Goal: Task Accomplishment & Management: Manage account settings

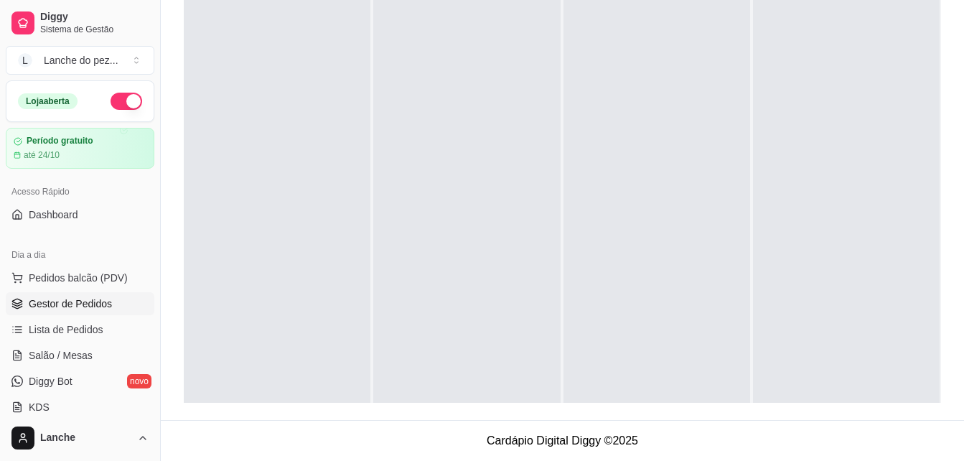
scroll to position [57, 0]
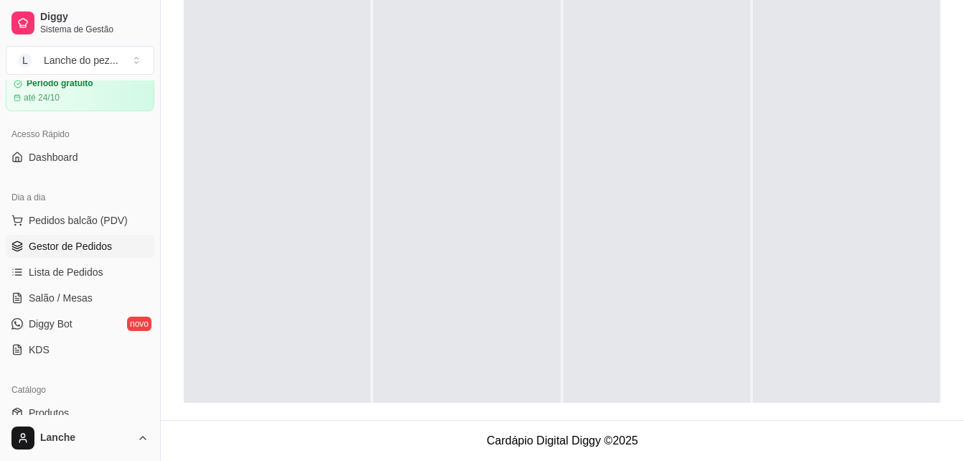
drag, startPoint x: 537, startPoint y: 80, endPoint x: 432, endPoint y: 108, distance: 108.3
click at [432, 108] on div at bounding box center [466, 212] width 187 height 461
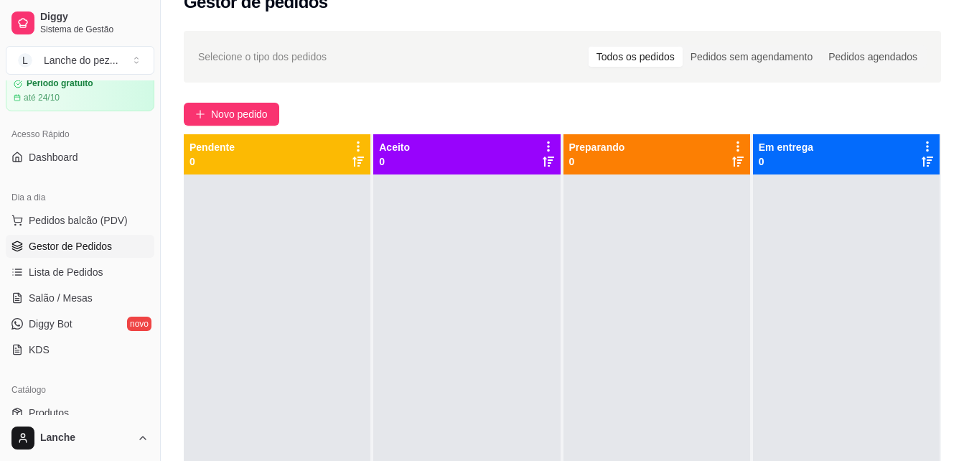
scroll to position [0, 0]
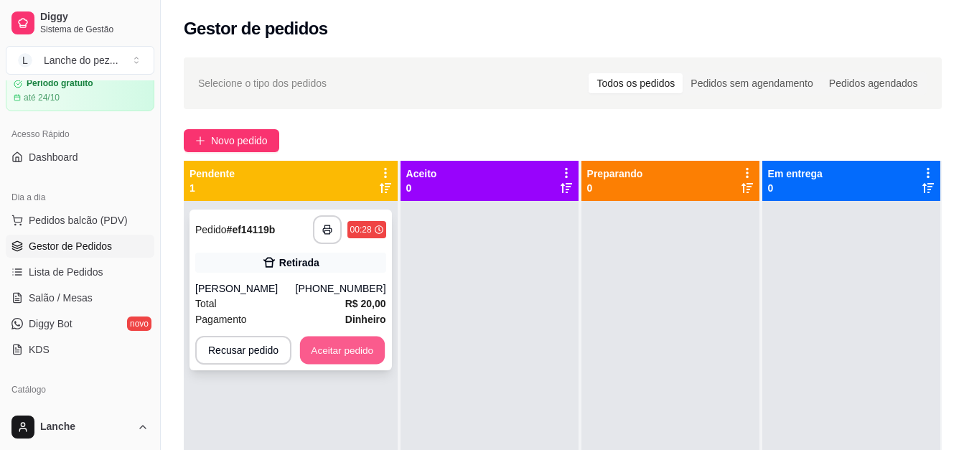
click at [347, 341] on button "Aceitar pedido" at bounding box center [342, 351] width 85 height 28
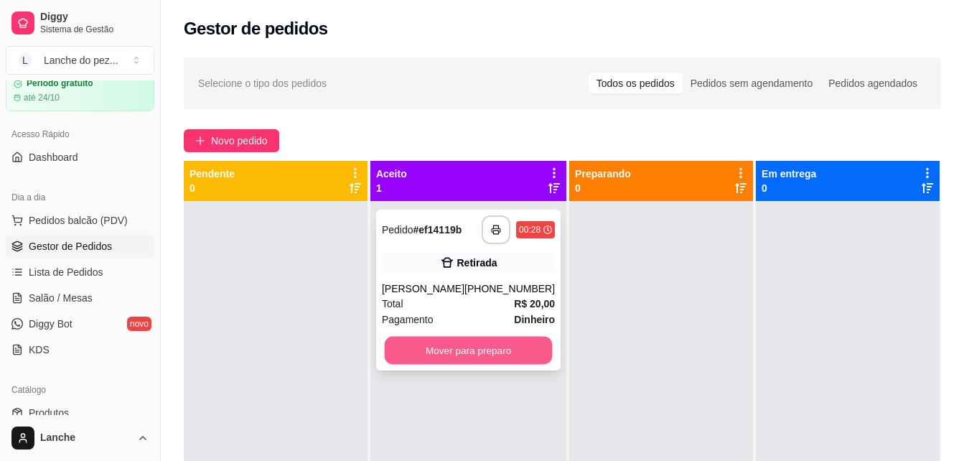
click at [462, 346] on button "Mover para preparo" at bounding box center [469, 351] width 168 height 28
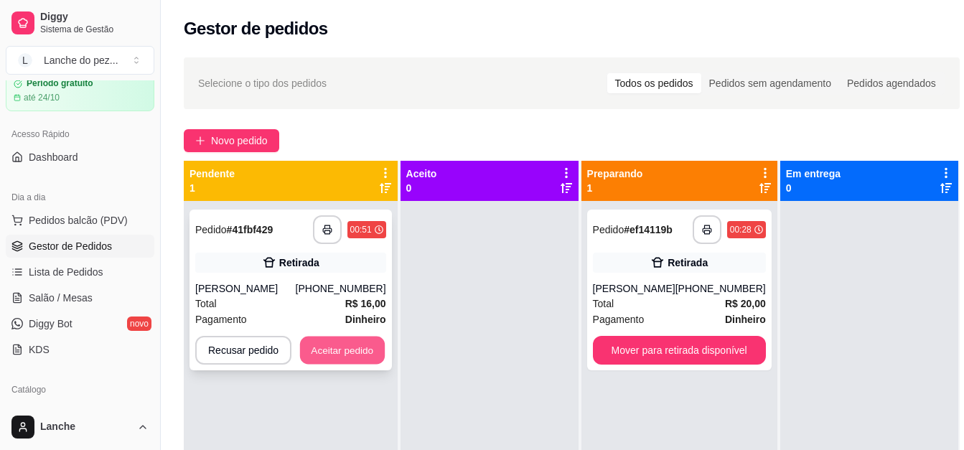
click at [337, 351] on button "Aceitar pedido" at bounding box center [342, 351] width 85 height 28
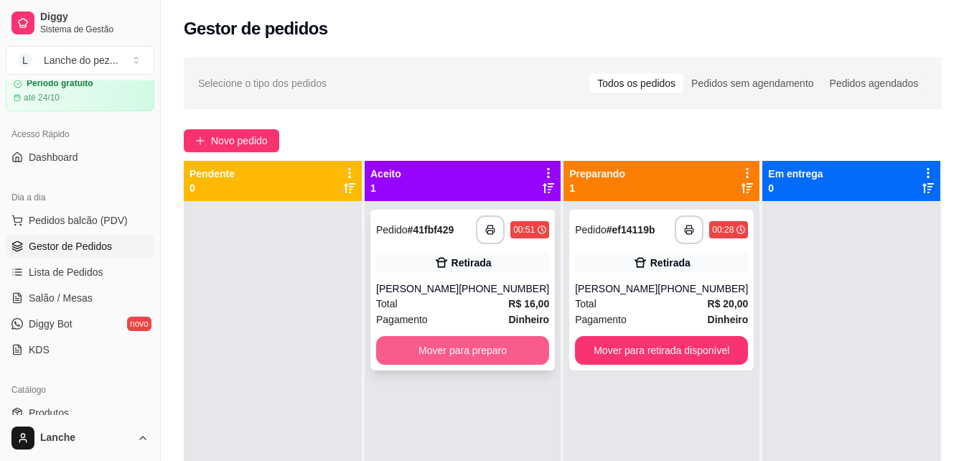
click at [426, 354] on button "Mover para preparo" at bounding box center [462, 350] width 173 height 29
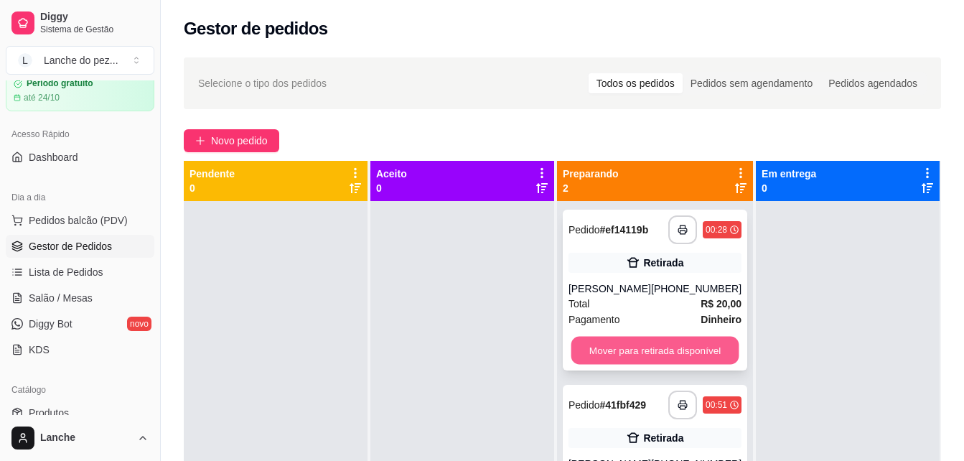
click at [663, 363] on button "Mover para retirada disponível" at bounding box center [655, 351] width 168 height 28
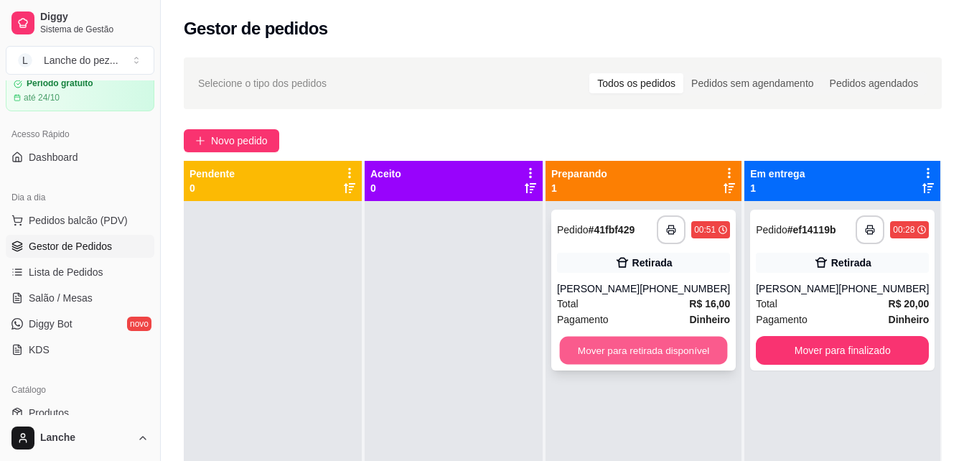
click at [661, 354] on button "Mover para retirada disponível" at bounding box center [644, 351] width 168 height 28
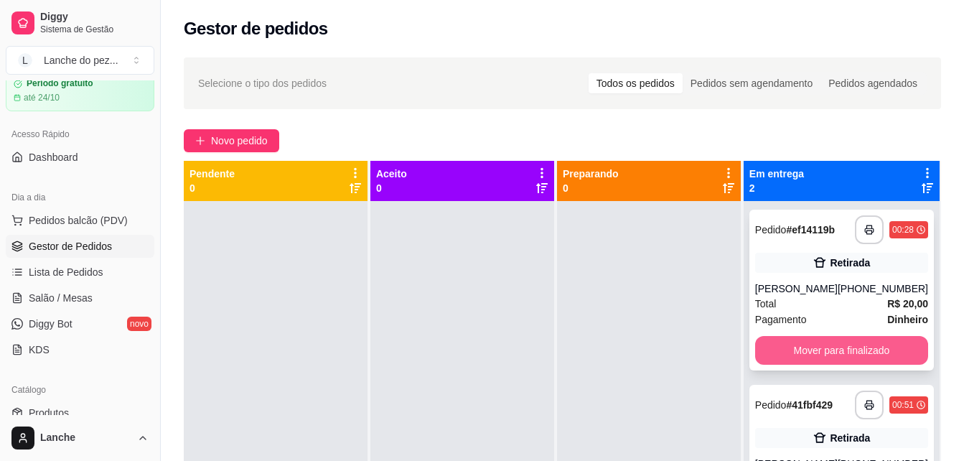
click at [835, 355] on button "Mover para finalizado" at bounding box center [841, 350] width 173 height 29
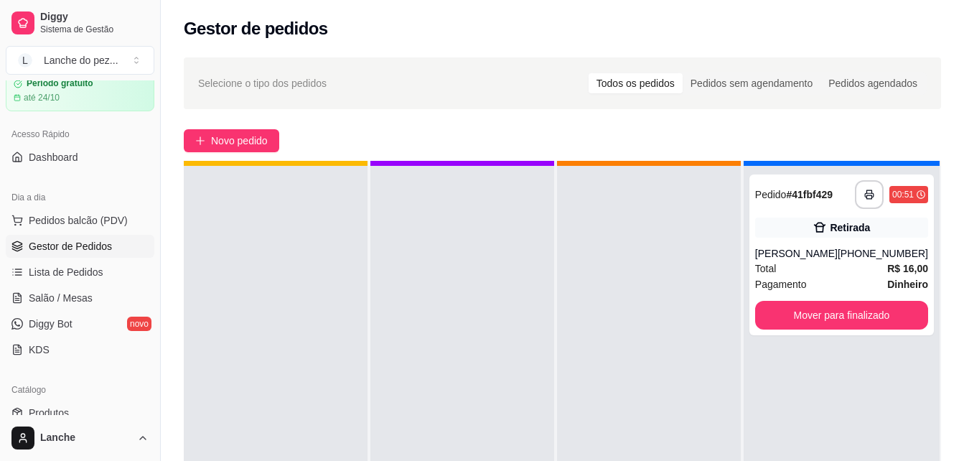
scroll to position [40, 0]
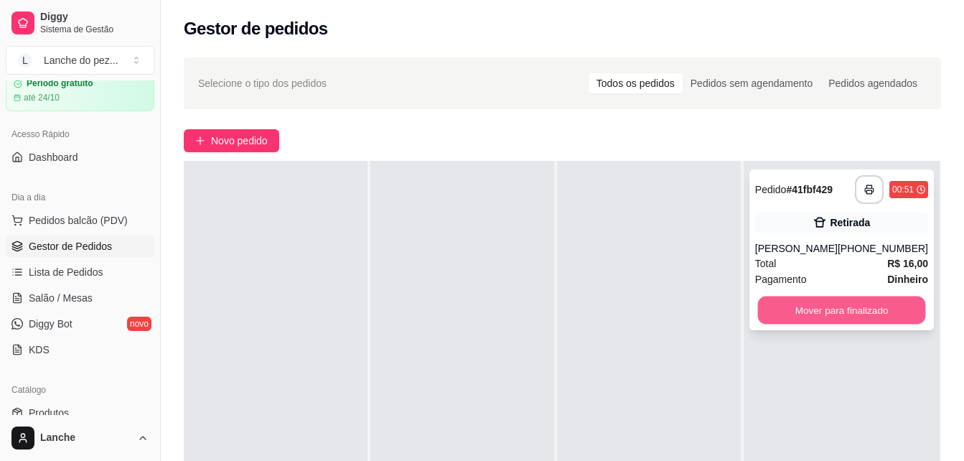
click at [831, 302] on button "Mover para finalizado" at bounding box center [841, 311] width 168 height 28
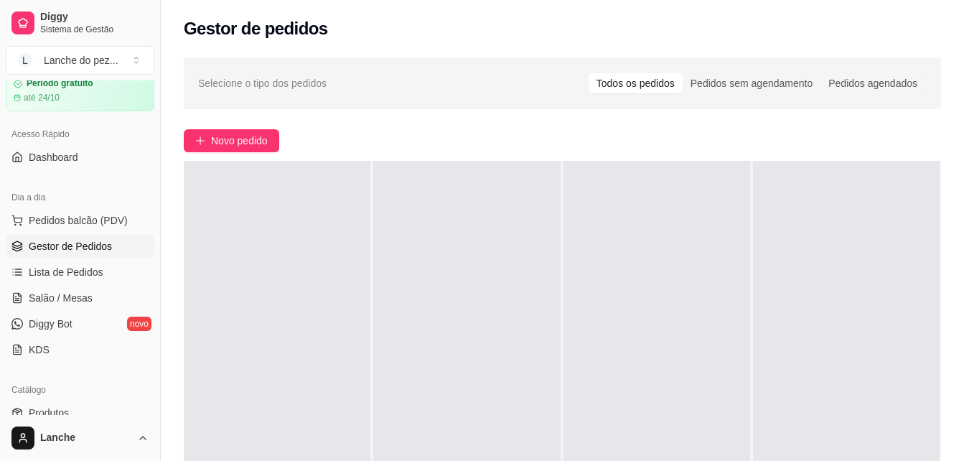
click at [645, 245] on div at bounding box center [657, 391] width 187 height 461
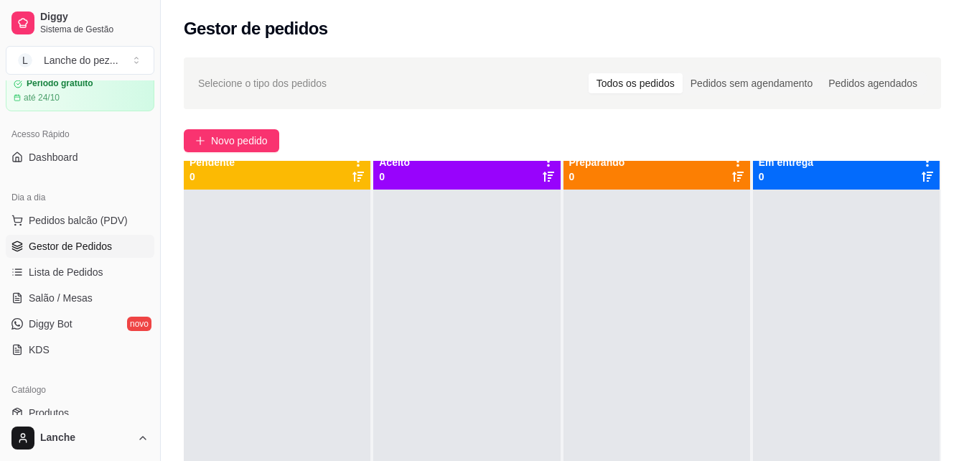
scroll to position [0, 0]
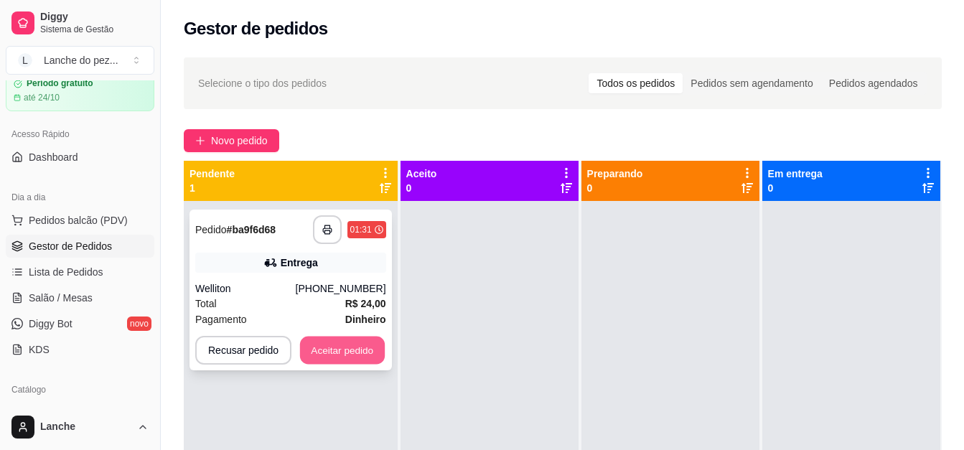
click at [332, 349] on button "Aceitar pedido" at bounding box center [342, 351] width 85 height 28
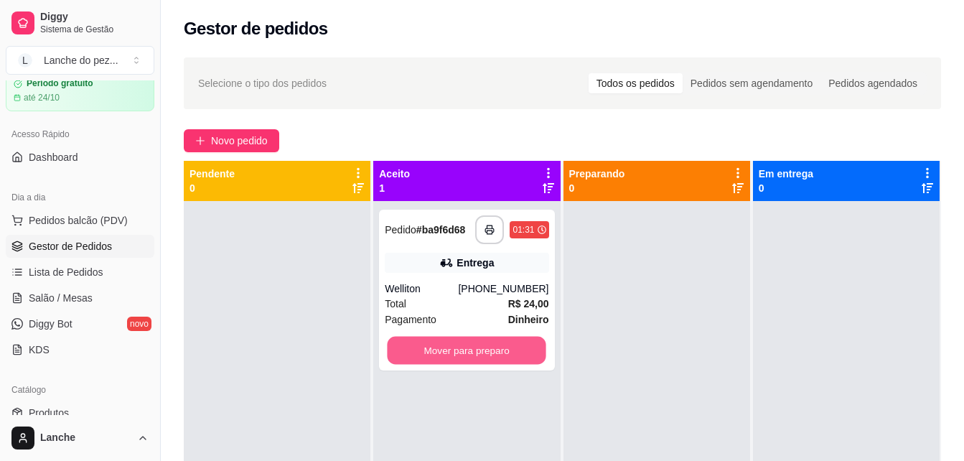
click at [484, 353] on button "Mover para preparo" at bounding box center [467, 351] width 159 height 28
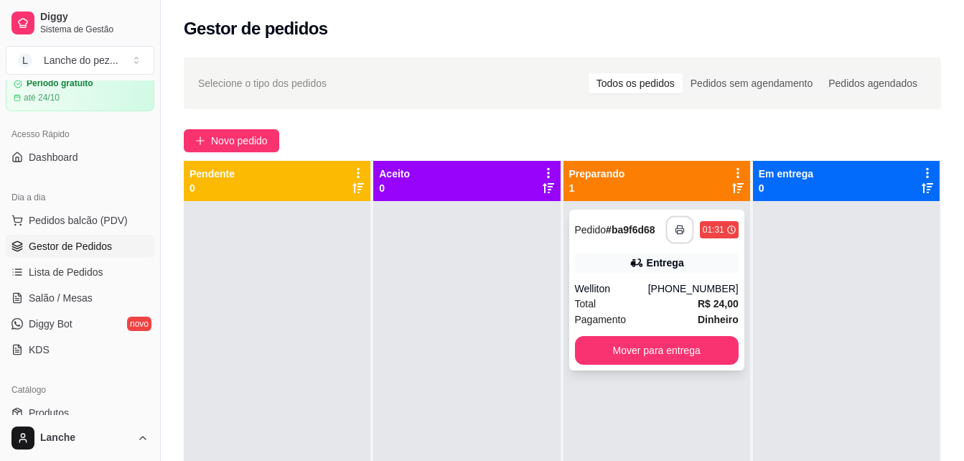
click at [677, 226] on polyline "button" at bounding box center [679, 226] width 5 height 3
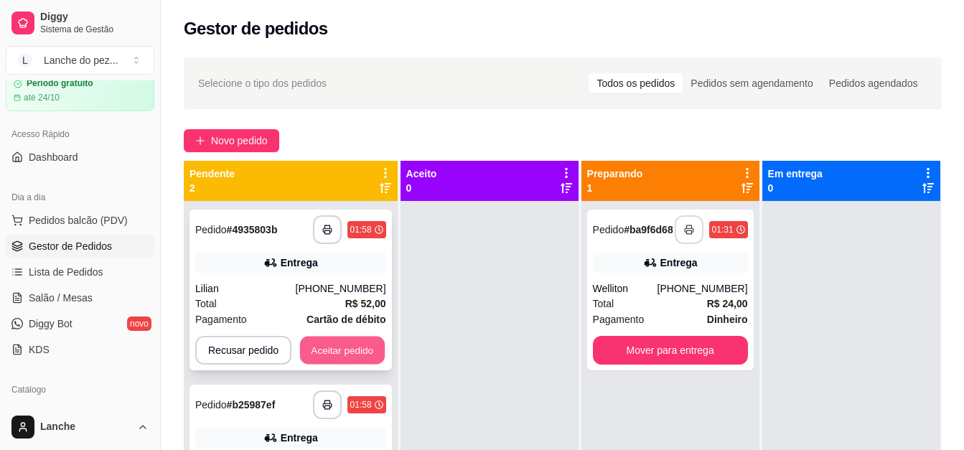
click at [319, 348] on button "Aceitar pedido" at bounding box center [342, 351] width 85 height 28
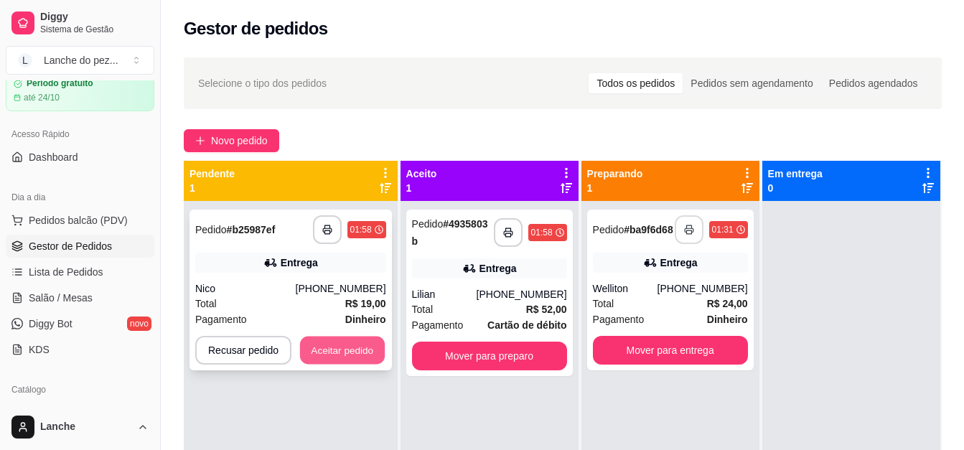
click at [336, 355] on button "Aceitar pedido" at bounding box center [342, 351] width 85 height 28
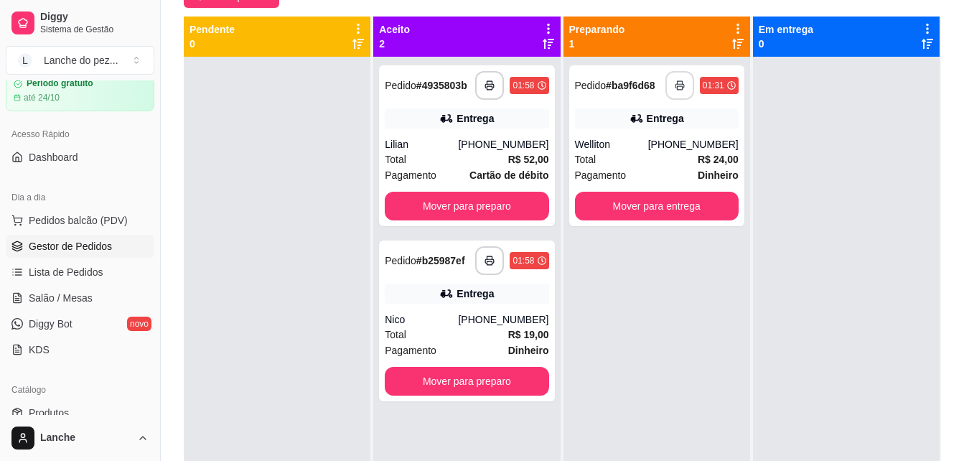
scroll to position [144, 0]
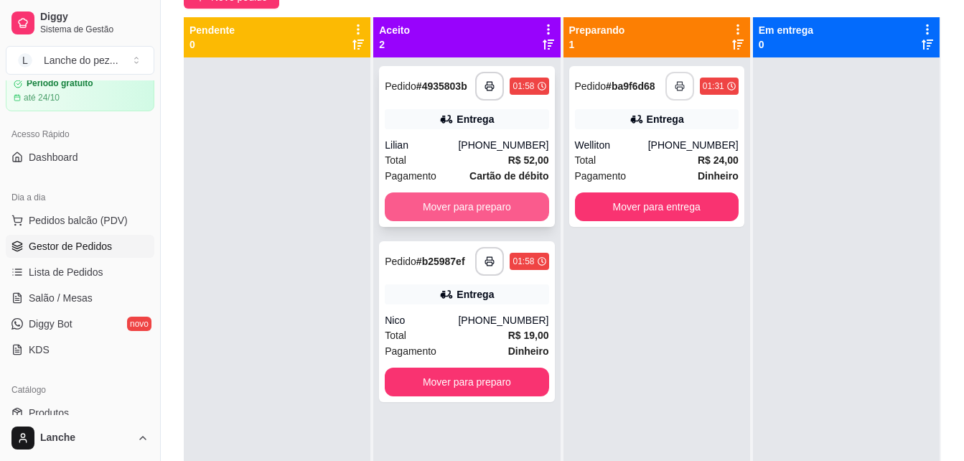
click at [446, 207] on button "Mover para preparo" at bounding box center [467, 206] width 164 height 29
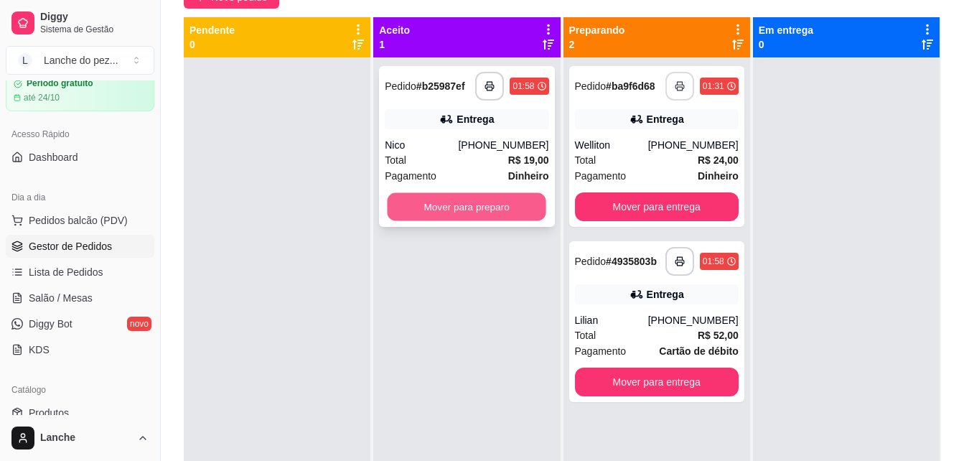
click at [484, 203] on button "Mover para preparo" at bounding box center [467, 207] width 159 height 28
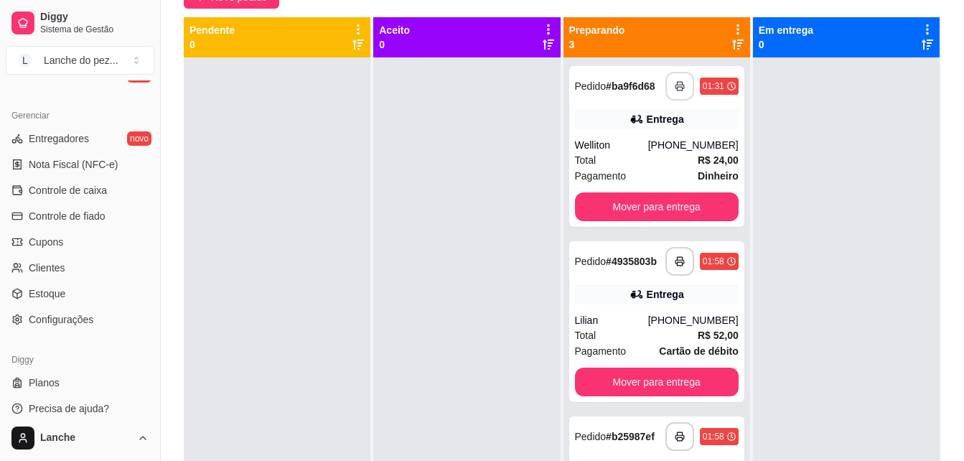
scroll to position [572, 0]
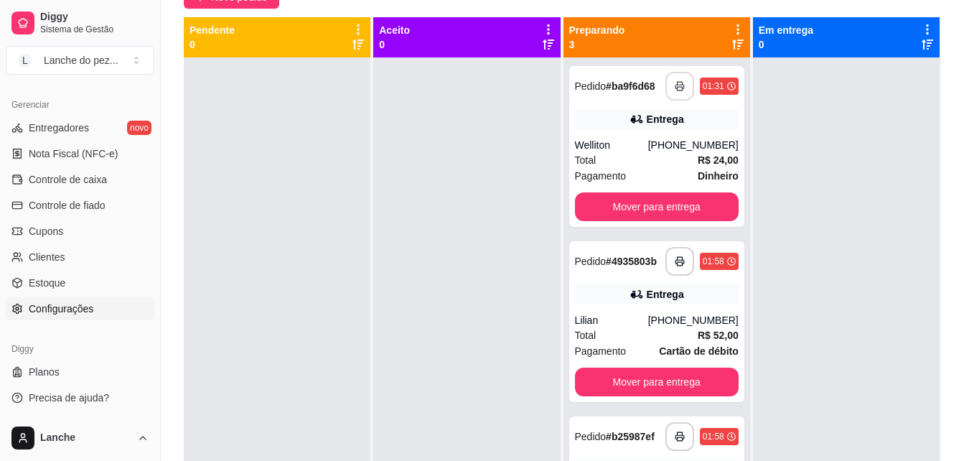
click at [72, 307] on span "Configurações" at bounding box center [61, 309] width 65 height 14
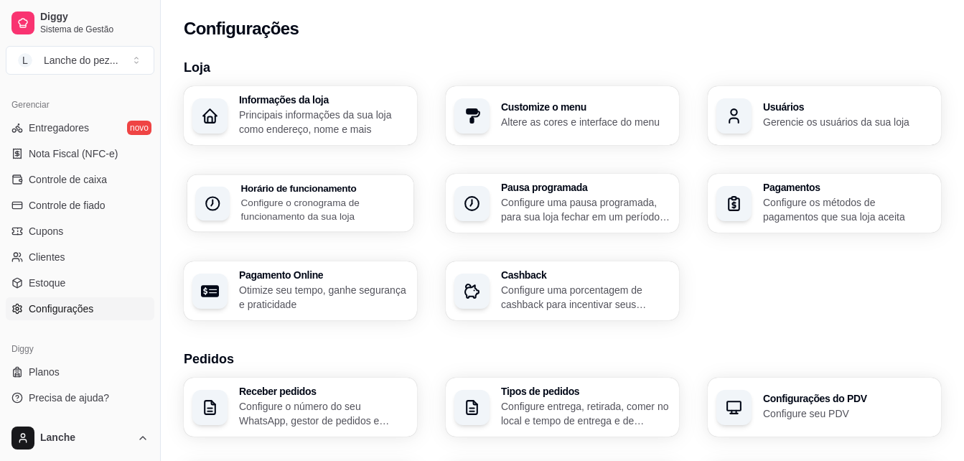
click at [300, 191] on h3 "Horário de funcionamento" at bounding box center [323, 188] width 164 height 10
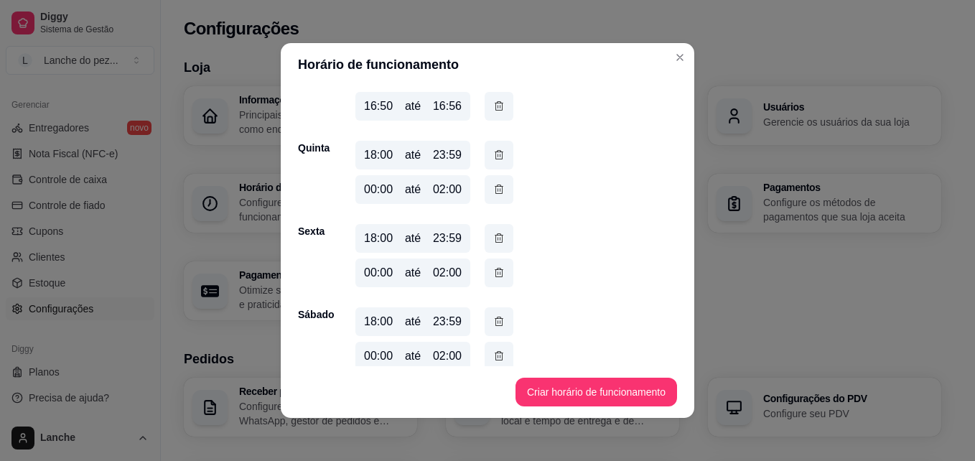
scroll to position [306, 0]
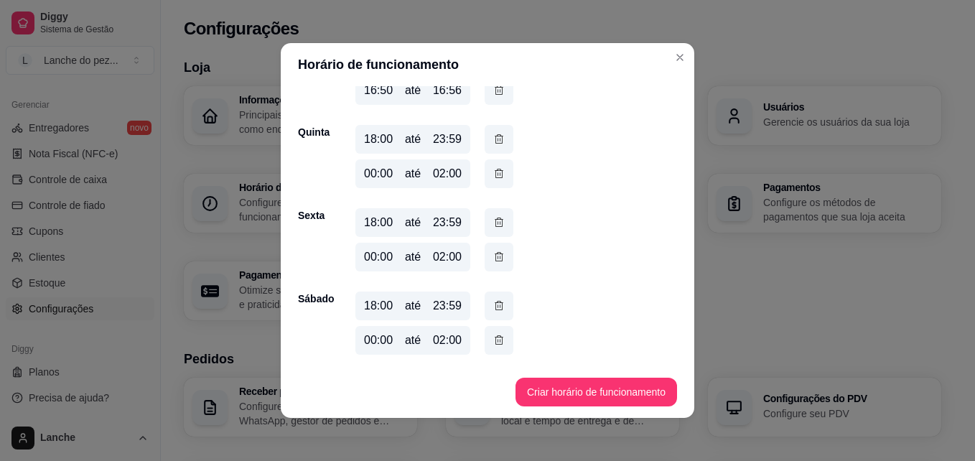
click at [439, 341] on div "02:00" at bounding box center [447, 340] width 29 height 17
click at [440, 340] on div "02:00" at bounding box center [447, 340] width 29 height 17
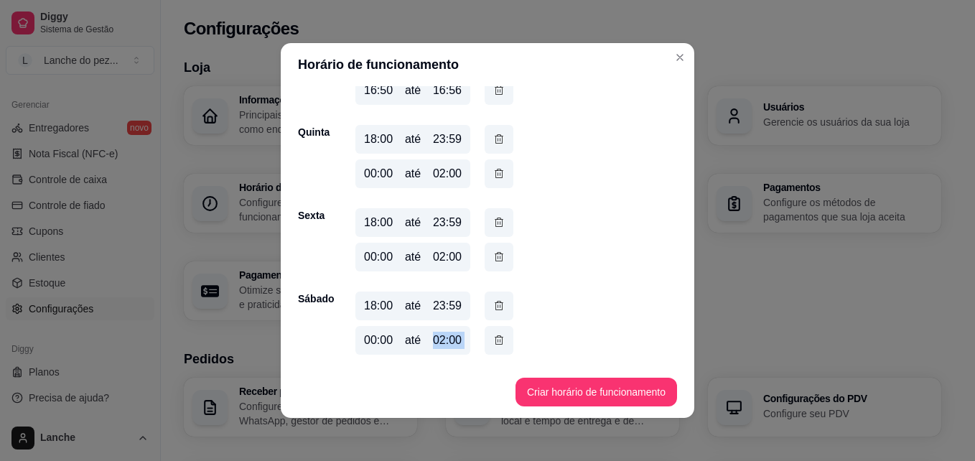
click at [440, 340] on div "02:00" at bounding box center [447, 340] width 29 height 17
click at [439, 340] on div "02:00" at bounding box center [447, 340] width 29 height 17
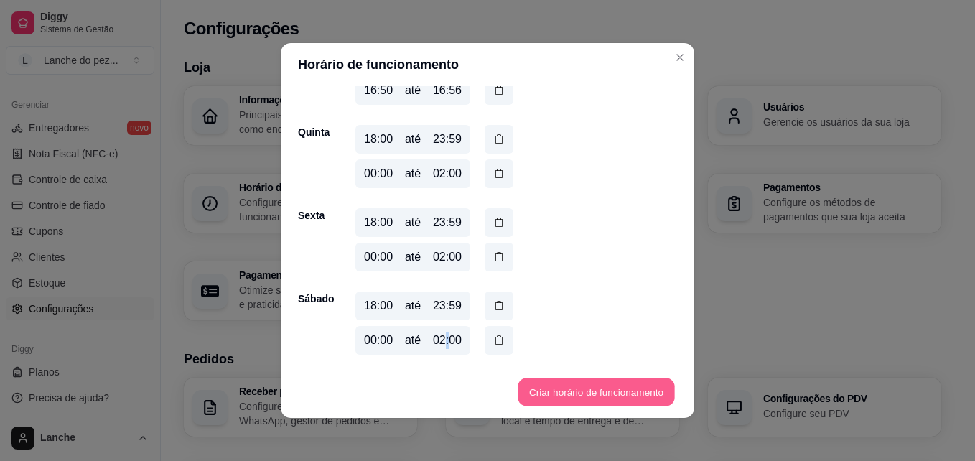
click at [533, 387] on button "Criar horário de funcionamento" at bounding box center [596, 392] width 157 height 28
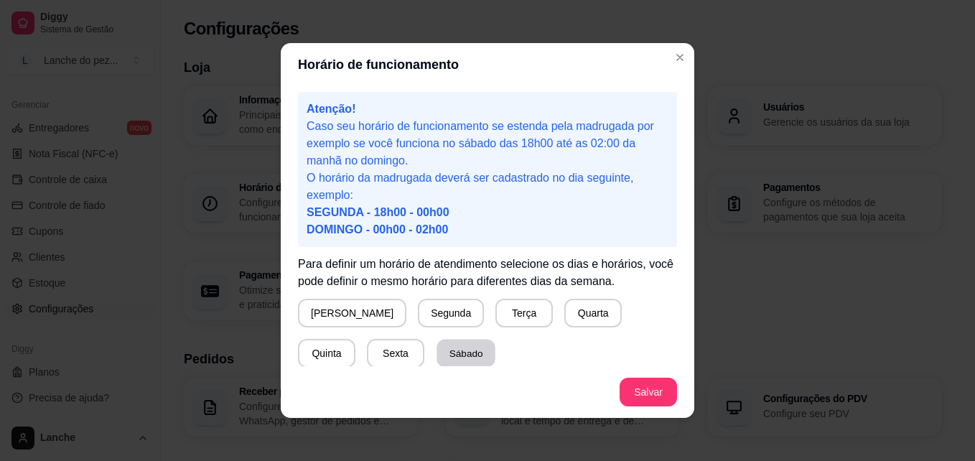
click at [437, 355] on button "Sábado" at bounding box center [466, 354] width 59 height 28
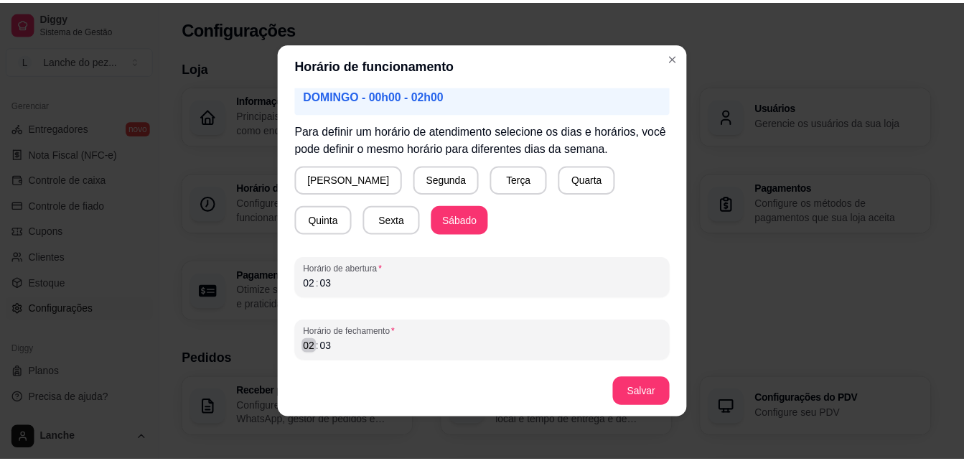
scroll to position [3, 0]
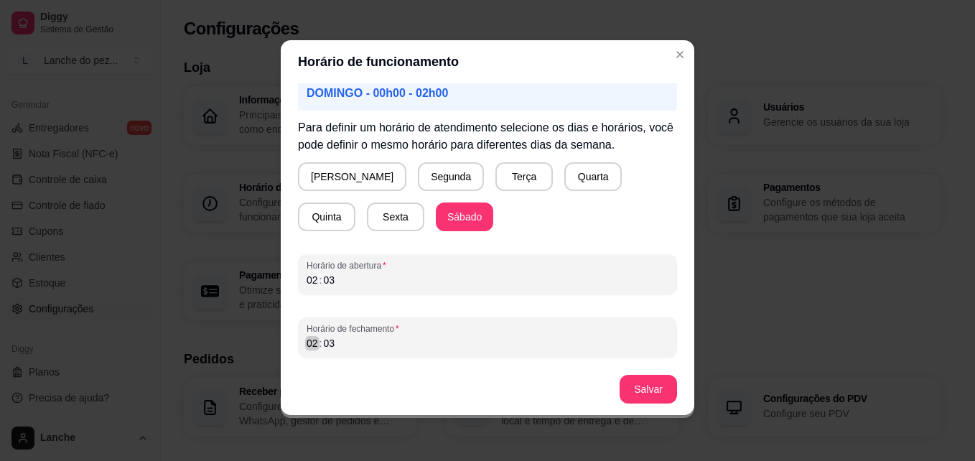
click at [308, 346] on div "02" at bounding box center [312, 343] width 14 height 14
click at [332, 342] on div "02 : 03" at bounding box center [488, 343] width 362 height 17
click at [327, 343] on div "03" at bounding box center [329, 343] width 14 height 14
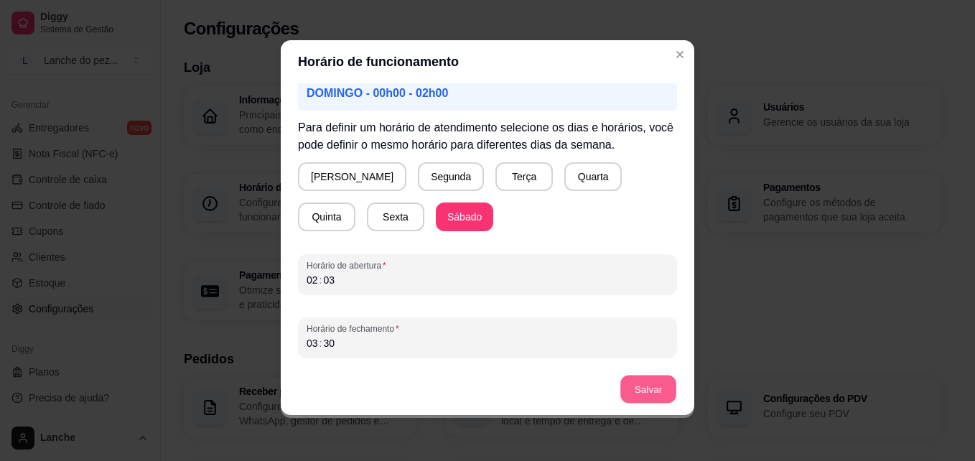
click at [663, 388] on button "Salvar" at bounding box center [648, 389] width 56 height 28
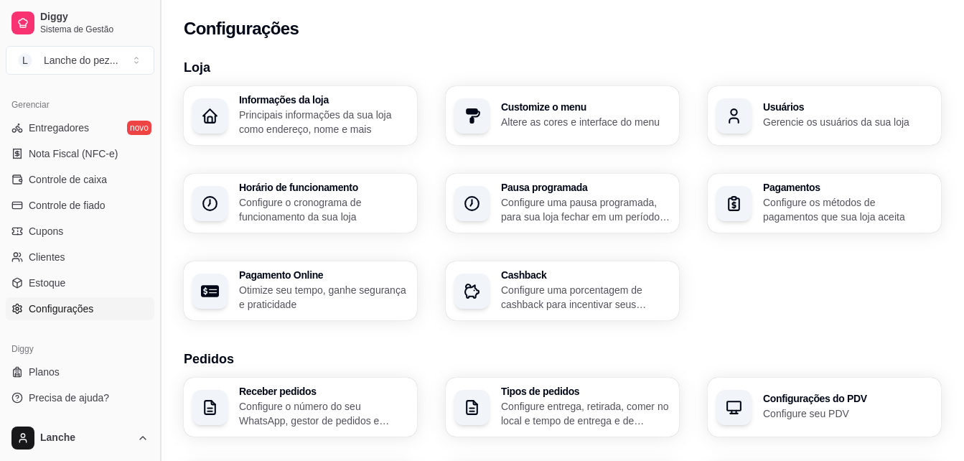
click at [154, 88] on button "Toggle Sidebar" at bounding box center [159, 230] width 11 height 461
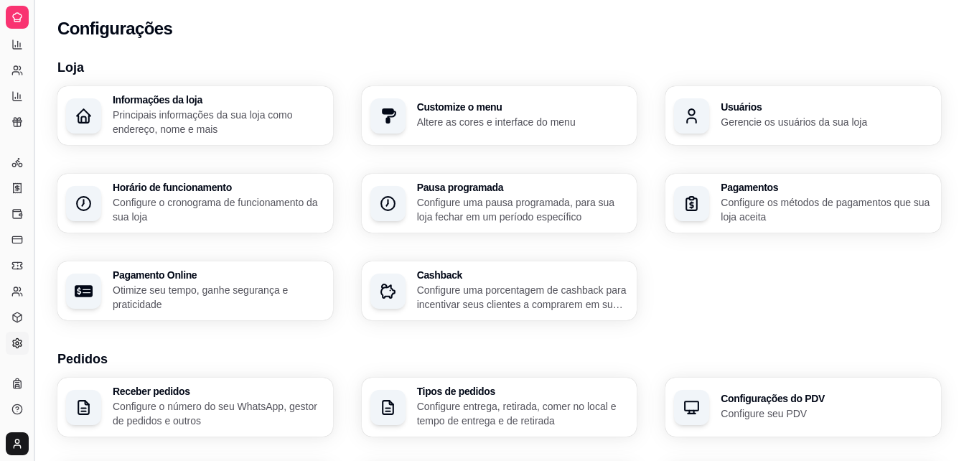
scroll to position [283, 0]
drag, startPoint x: 154, startPoint y: 88, endPoint x: 53, endPoint y: 100, distance: 101.9
click at [30, 78] on button "Toggle Sidebar" at bounding box center [33, 230] width 11 height 461
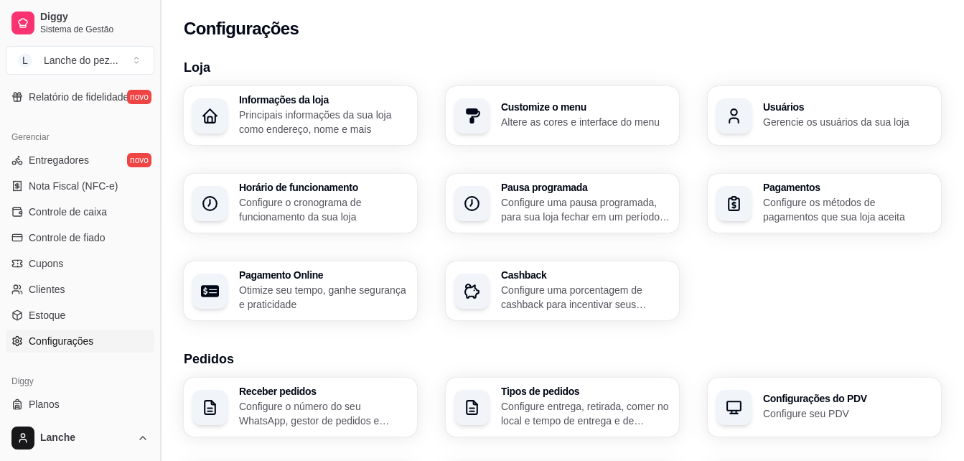
scroll to position [572, 0]
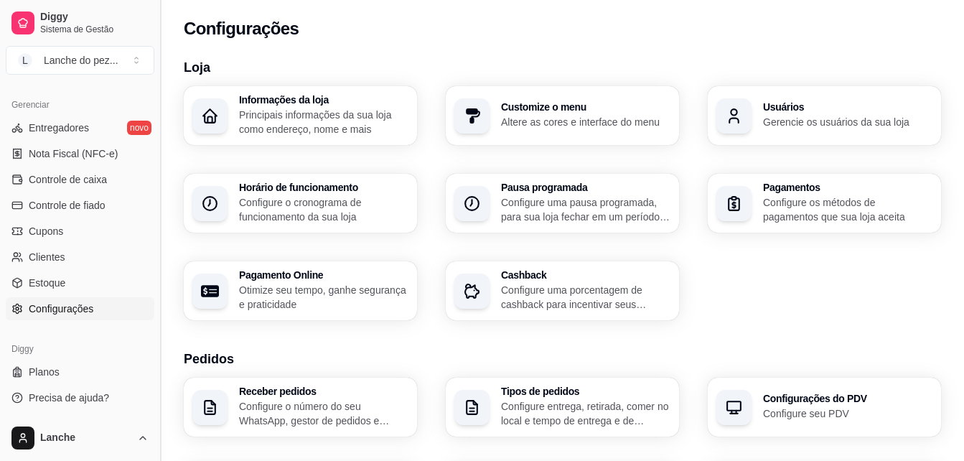
click at [155, 87] on button "Toggle Sidebar" at bounding box center [159, 230] width 11 height 461
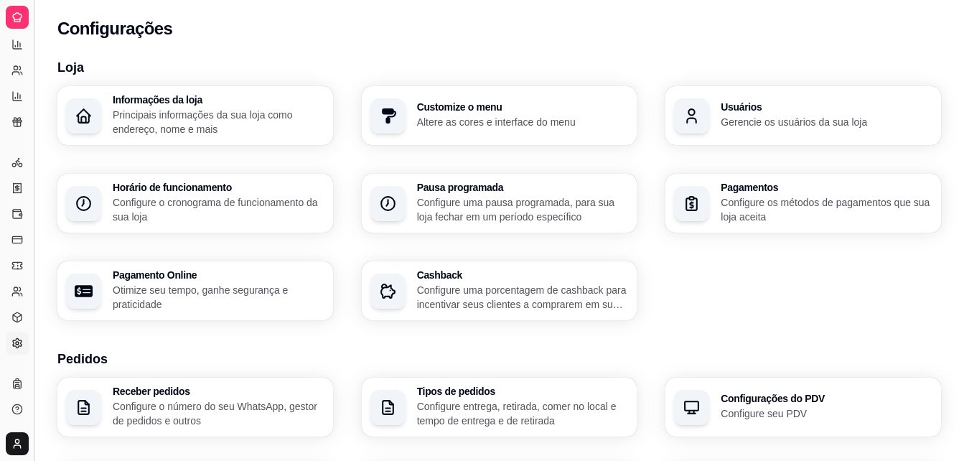
scroll to position [283, 0]
click at [37, 99] on button "Toggle Sidebar" at bounding box center [33, 230] width 11 height 461
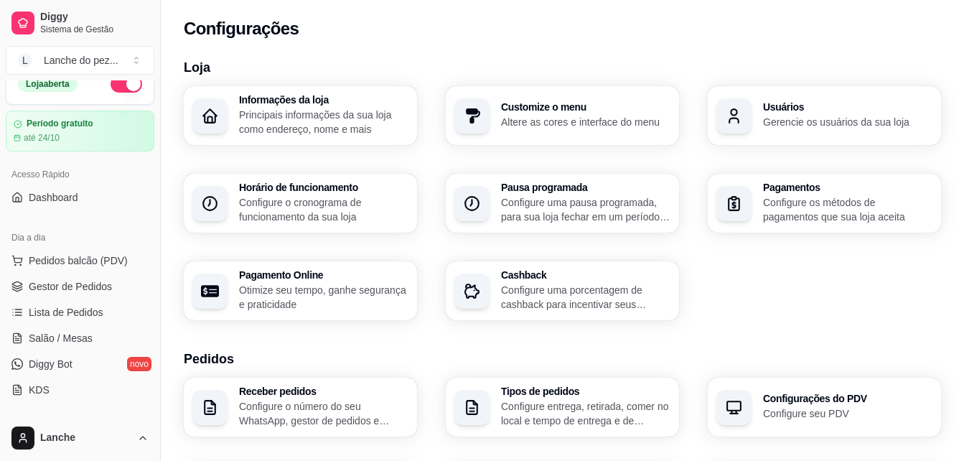
scroll to position [0, 0]
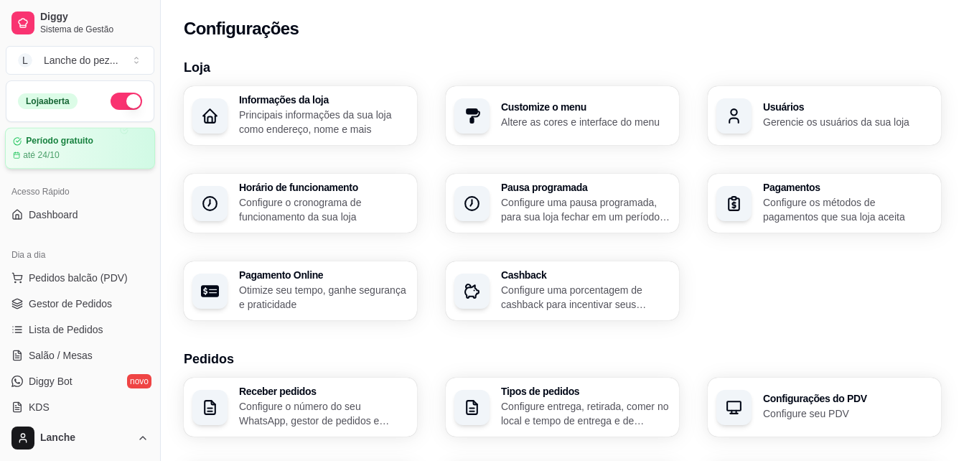
click at [80, 144] on article "Período gratuito" at bounding box center [59, 141] width 67 height 11
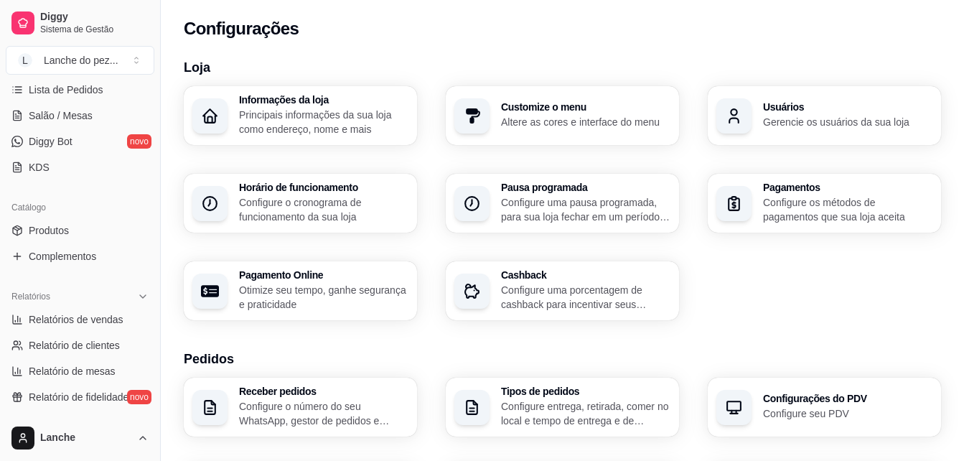
scroll to position [258, 0]
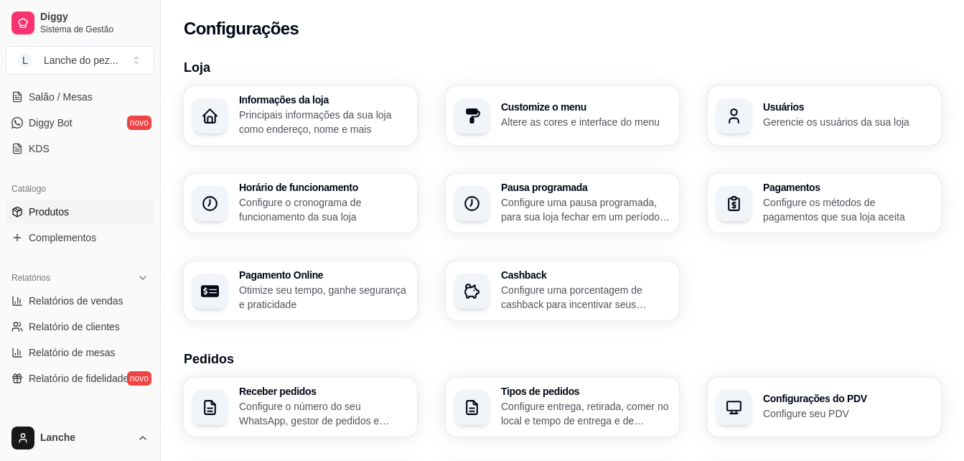
click at [40, 210] on span "Produtos" at bounding box center [49, 212] width 40 height 14
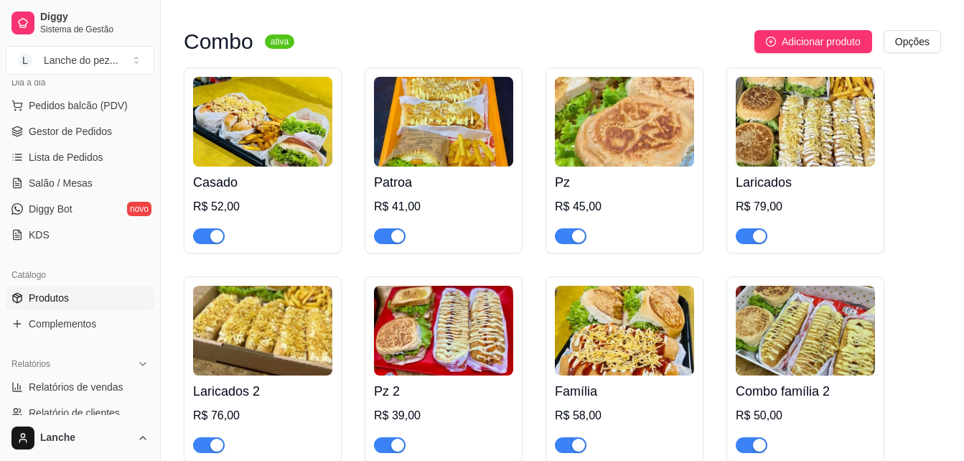
scroll to position [77, 0]
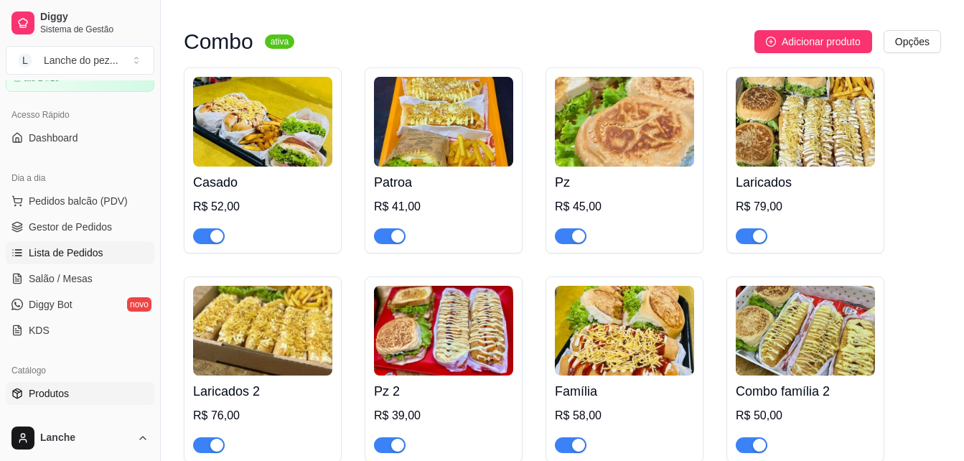
click at [75, 252] on span "Lista de Pedidos" at bounding box center [66, 253] width 75 height 14
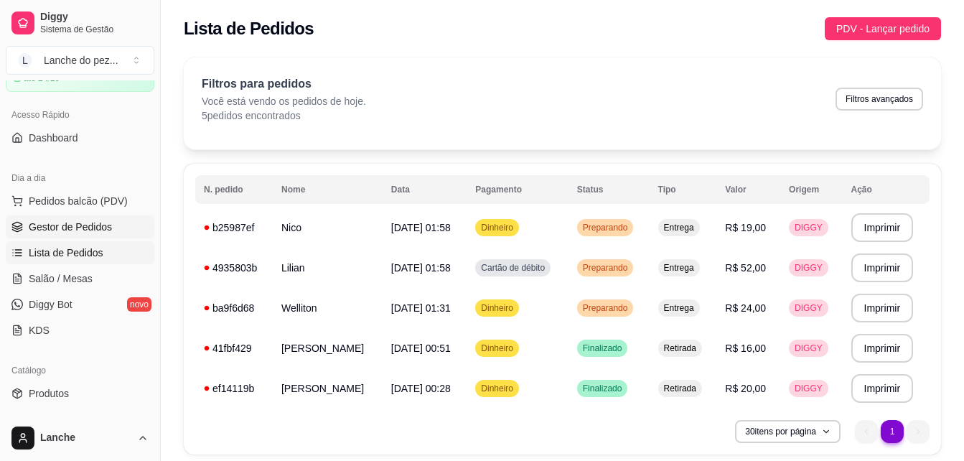
click at [89, 229] on span "Gestor de Pedidos" at bounding box center [70, 227] width 83 height 14
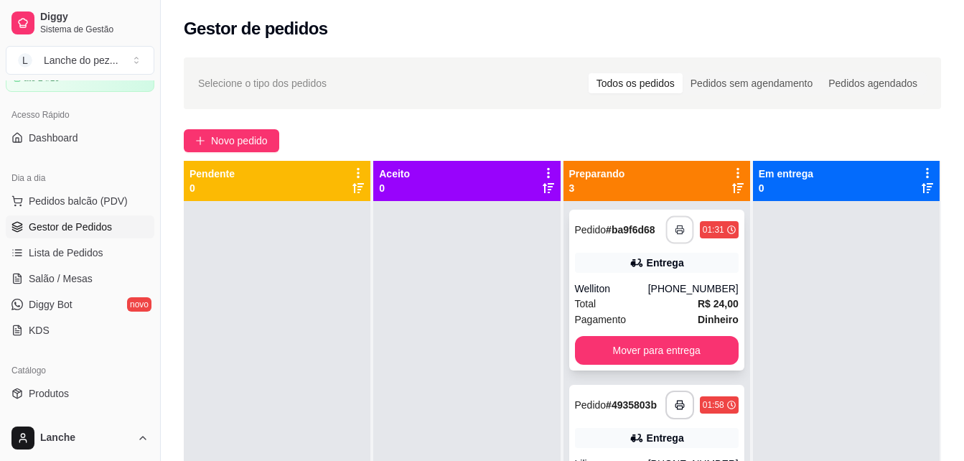
click at [677, 228] on polyline "button" at bounding box center [679, 226] width 5 height 3
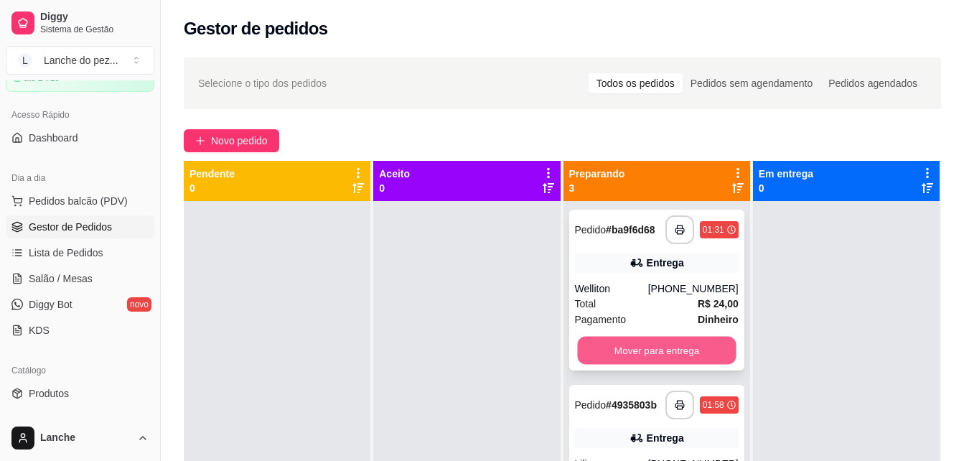
click at [630, 358] on button "Mover para entrega" at bounding box center [656, 351] width 159 height 28
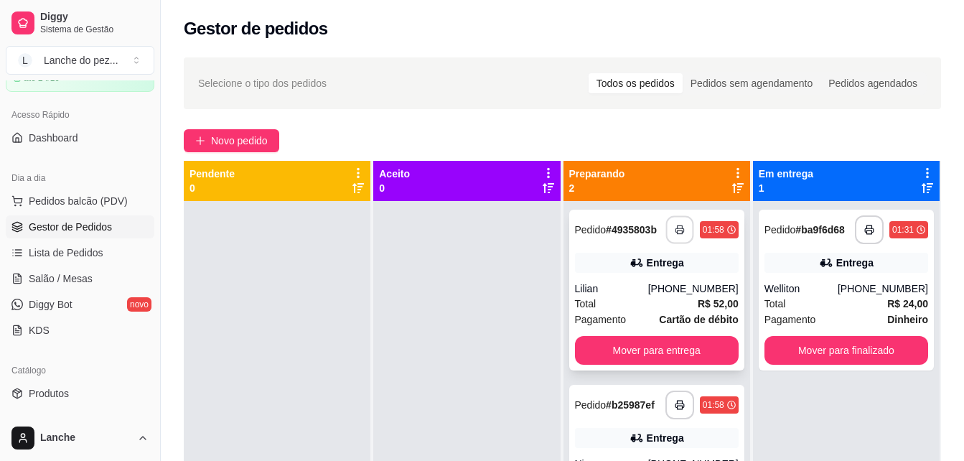
click at [666, 228] on button "button" at bounding box center [680, 230] width 28 height 28
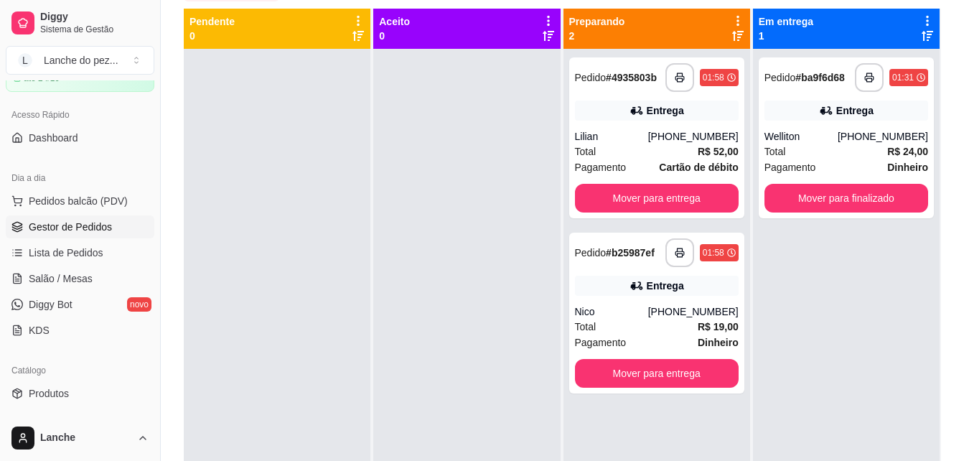
scroll to position [172, 0]
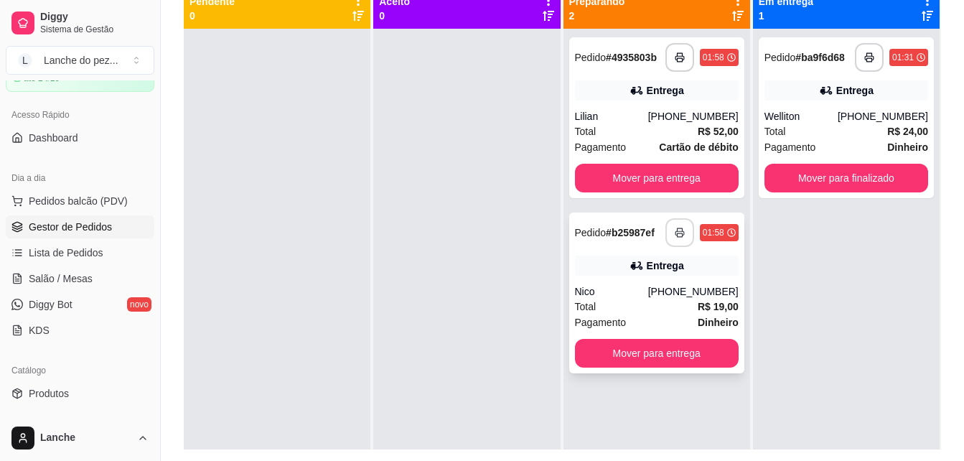
click at [666, 241] on button "button" at bounding box center [680, 232] width 29 height 29
click at [154, 406] on button "Toggle Sidebar" at bounding box center [159, 230] width 11 height 461
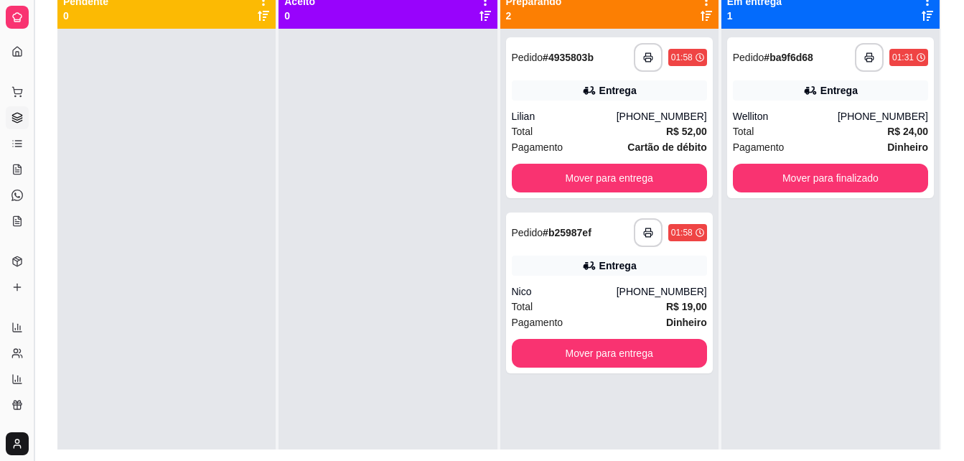
click at [154, 406] on div "**********" at bounding box center [499, 172] width 930 height 590
click at [154, 406] on div at bounding box center [166, 259] width 218 height 461
click at [34, 311] on button "Toggle Sidebar" at bounding box center [33, 230] width 11 height 461
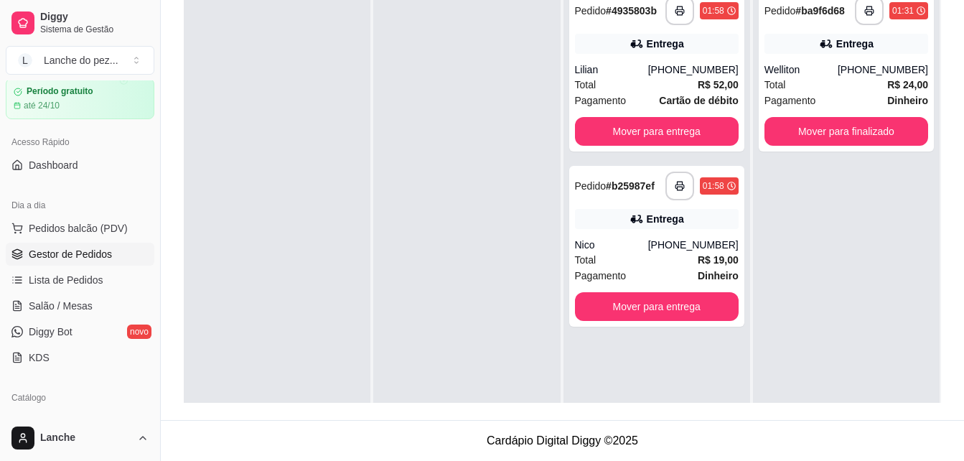
scroll to position [57, 0]
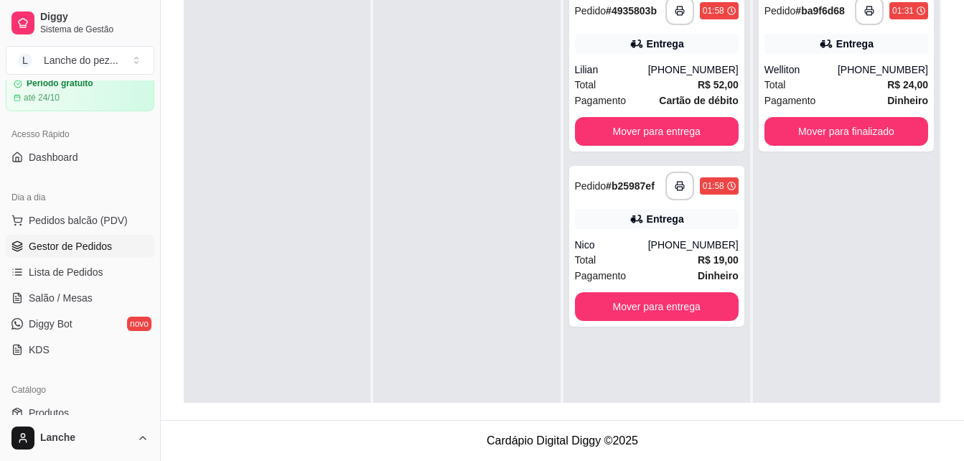
click at [241, 349] on div at bounding box center [277, 212] width 187 height 461
click at [111, 95] on div "até 24/10" at bounding box center [80, 97] width 134 height 11
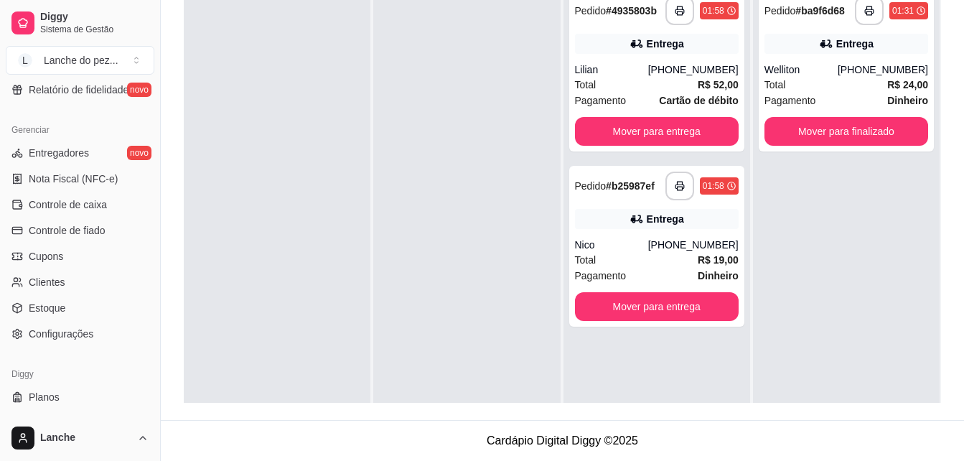
scroll to position [572, 0]
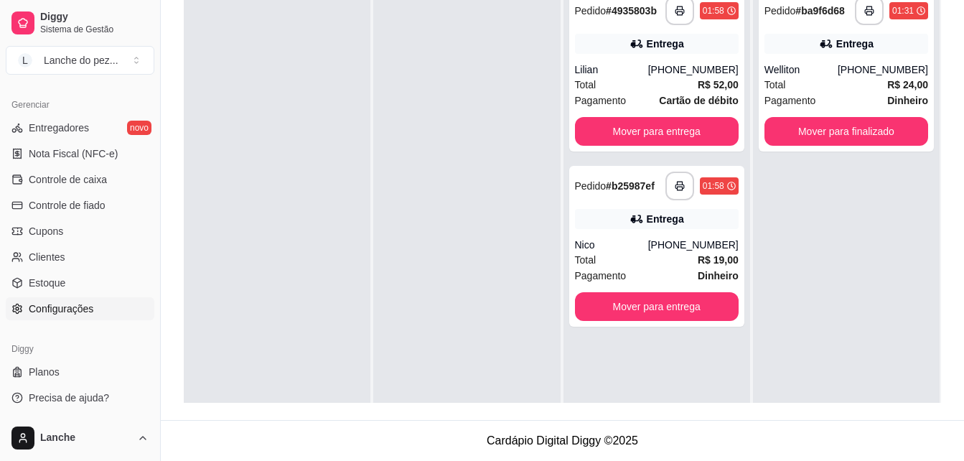
click at [75, 309] on span "Configurações" at bounding box center [61, 309] width 65 height 14
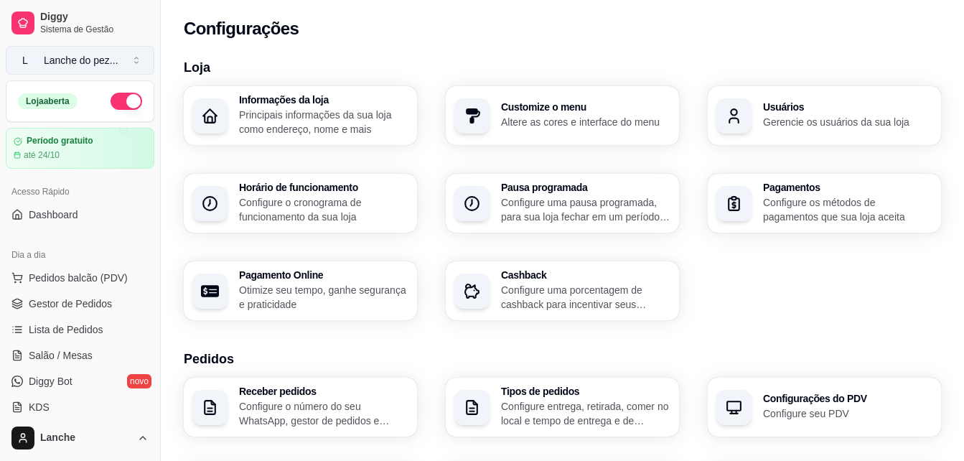
click at [109, 58] on div "Lanche do pez ..." at bounding box center [81, 60] width 75 height 14
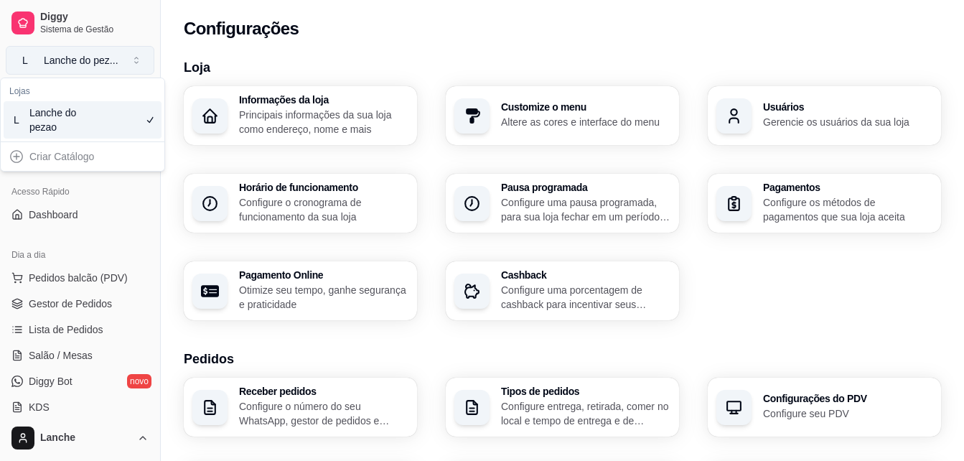
click at [138, 60] on button "L Lanche do pez ..." at bounding box center [80, 60] width 149 height 29
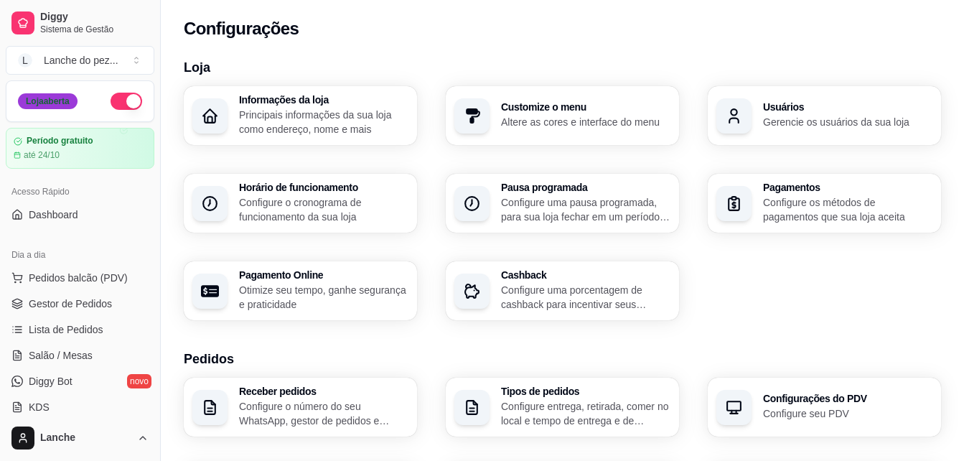
click at [60, 104] on div "Loja aberta" at bounding box center [48, 101] width 60 height 16
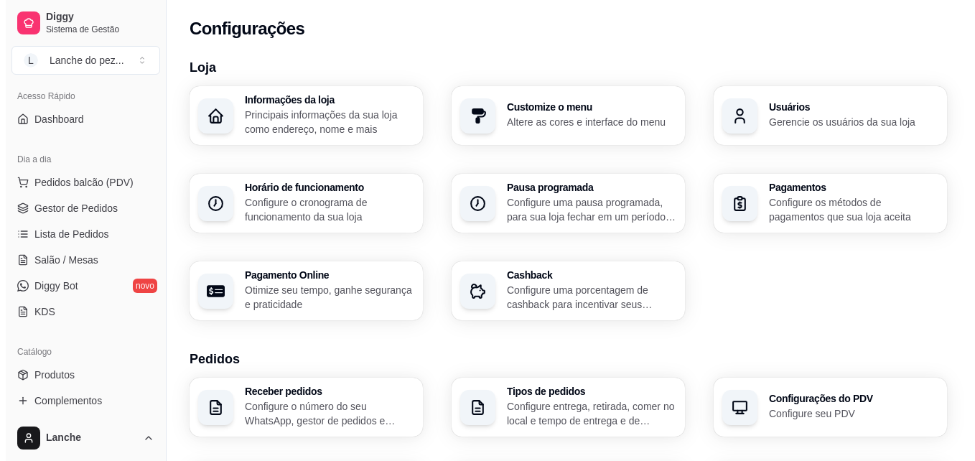
scroll to position [115, 0]
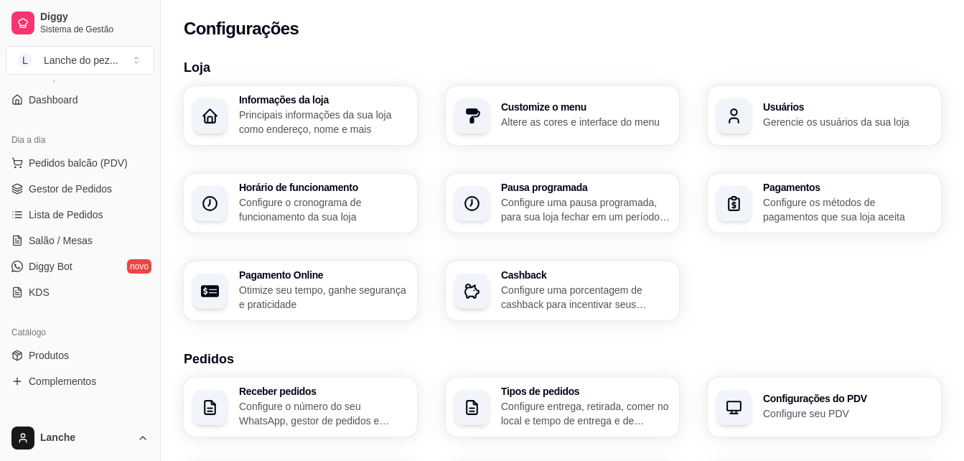
click at [271, 196] on p "Configure o cronograma de funcionamento da sua loja" at bounding box center [323, 209] width 169 height 29
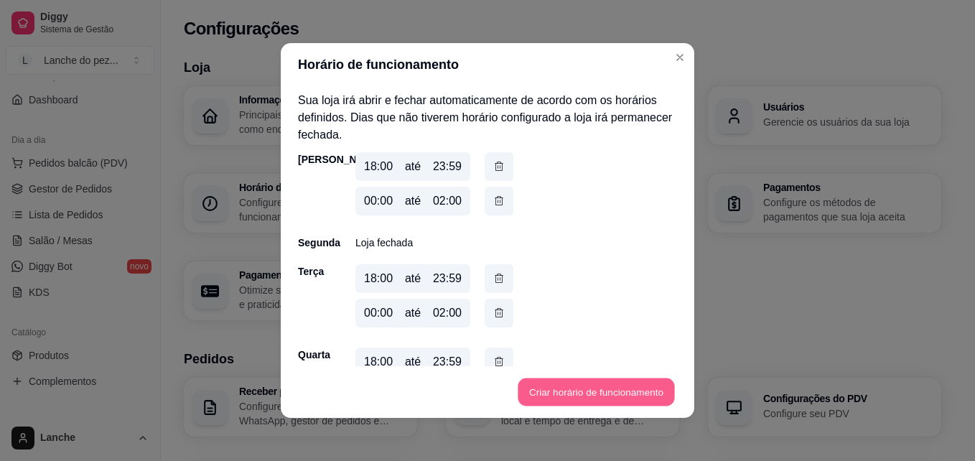
click at [563, 388] on button "Criar horário de funcionamento" at bounding box center [596, 392] width 157 height 28
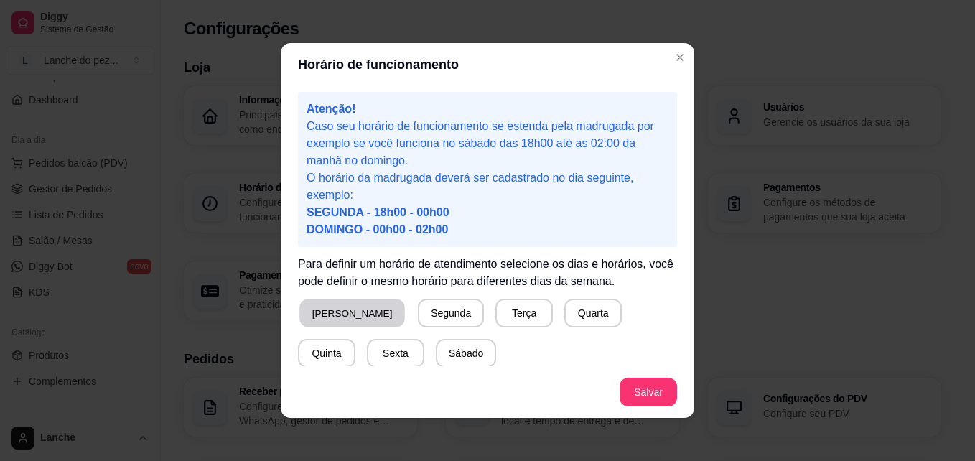
click at [338, 319] on button "Domingo" at bounding box center [352, 313] width 106 height 28
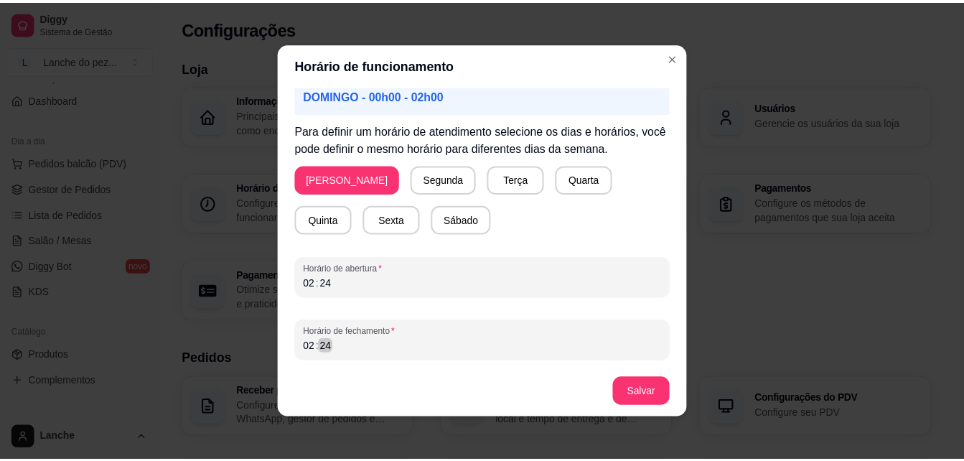
scroll to position [3, 0]
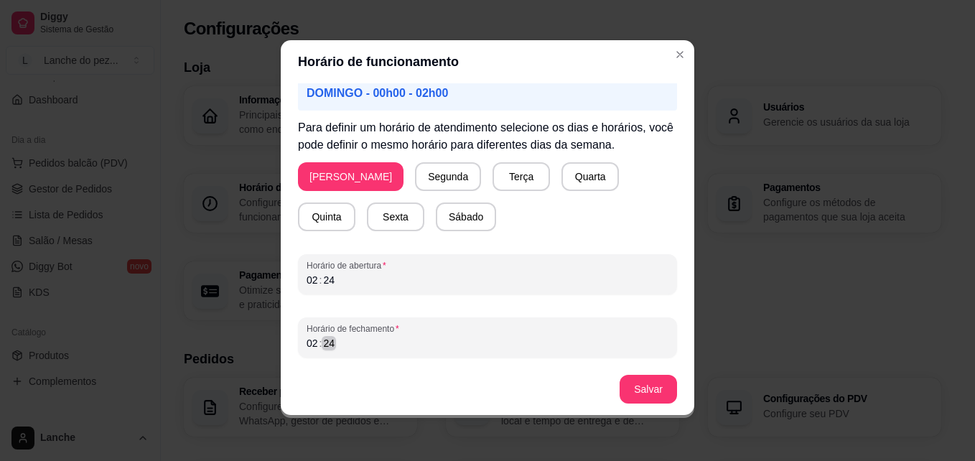
click at [329, 345] on div "24" at bounding box center [329, 343] width 14 height 14
click at [636, 381] on button "Salvar" at bounding box center [648, 389] width 56 height 28
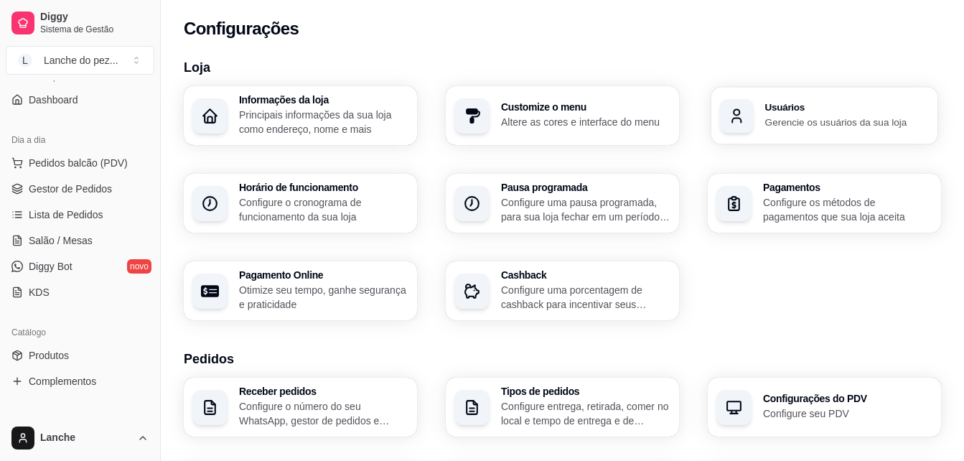
click at [788, 117] on p "Gerencie os usuários da sua loja" at bounding box center [847, 122] width 164 height 14
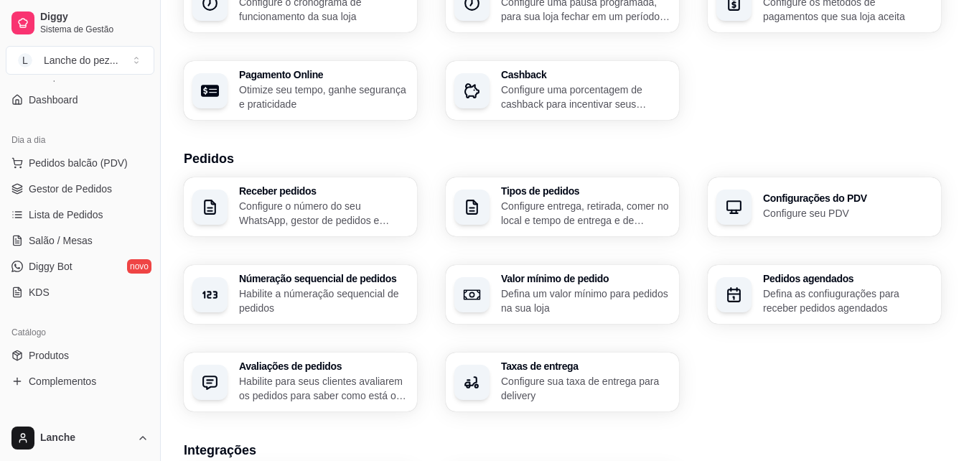
scroll to position [201, 0]
click at [90, 187] on span "Gestor de Pedidos" at bounding box center [70, 189] width 83 height 14
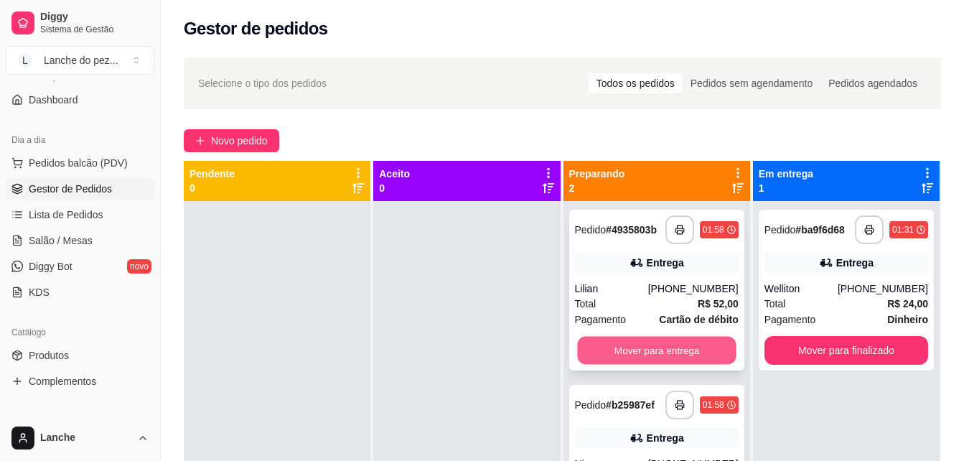
click at [690, 350] on button "Mover para entrega" at bounding box center [656, 351] width 159 height 28
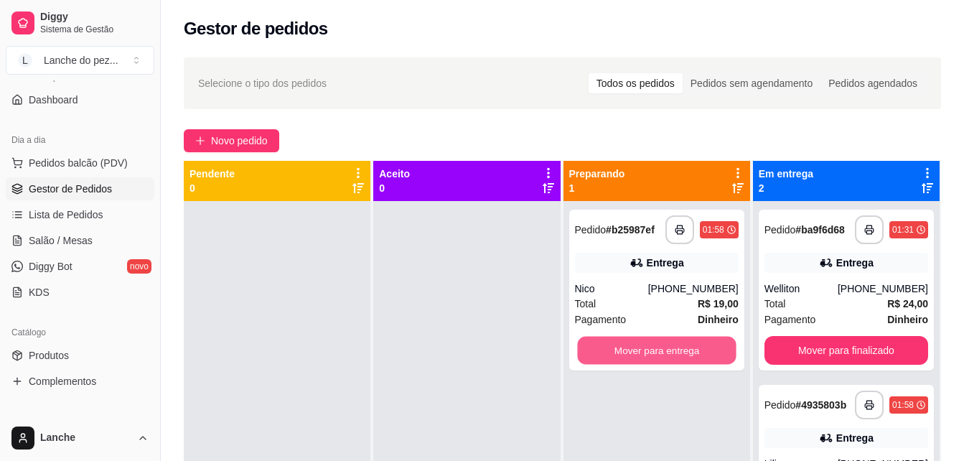
click at [690, 350] on button "Mover para entrega" at bounding box center [656, 351] width 159 height 28
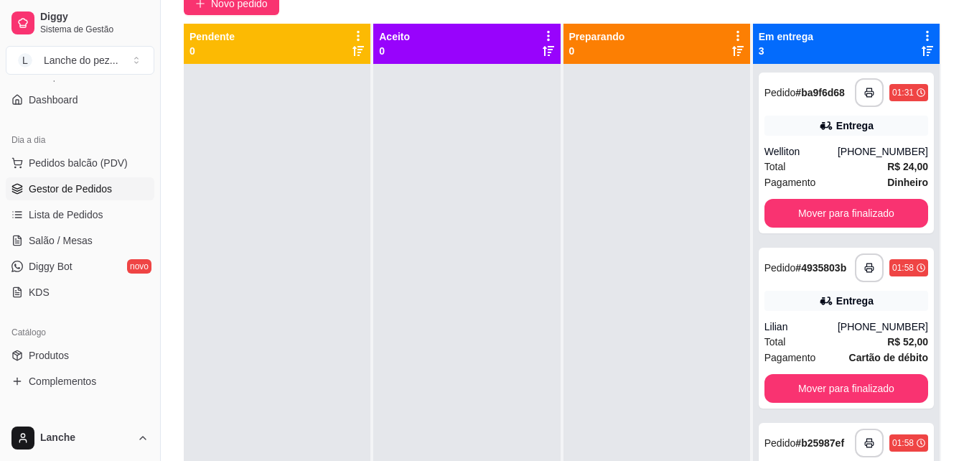
scroll to position [144, 0]
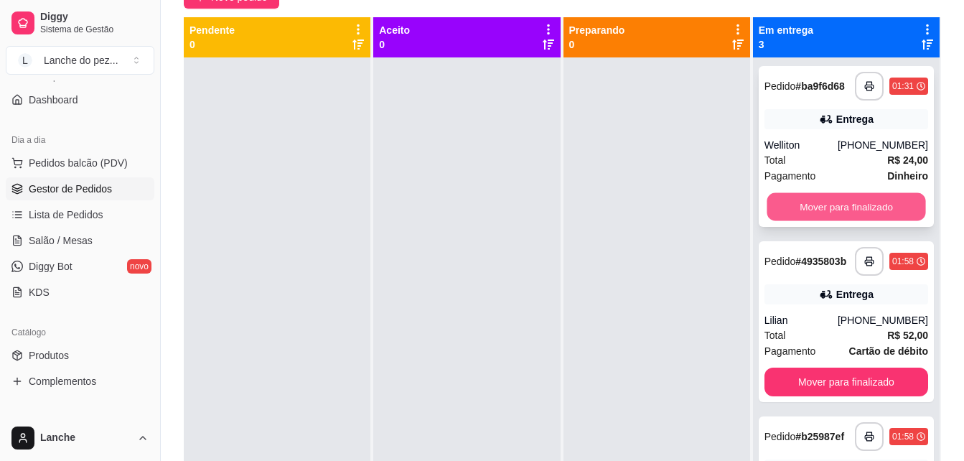
click at [842, 210] on button "Mover para finalizado" at bounding box center [846, 207] width 159 height 28
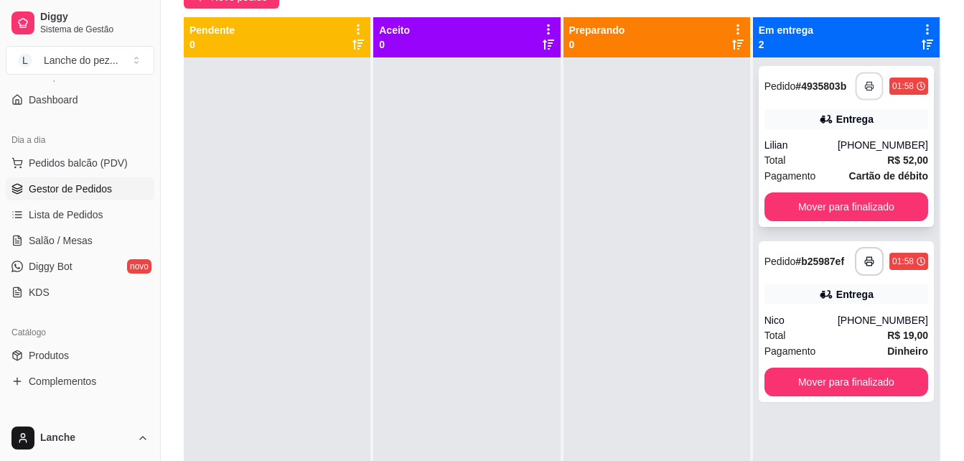
click at [865, 87] on icon "button" at bounding box center [869, 87] width 8 height 4
click at [856, 263] on button "button" at bounding box center [870, 262] width 28 height 28
